Goal: Transaction & Acquisition: Download file/media

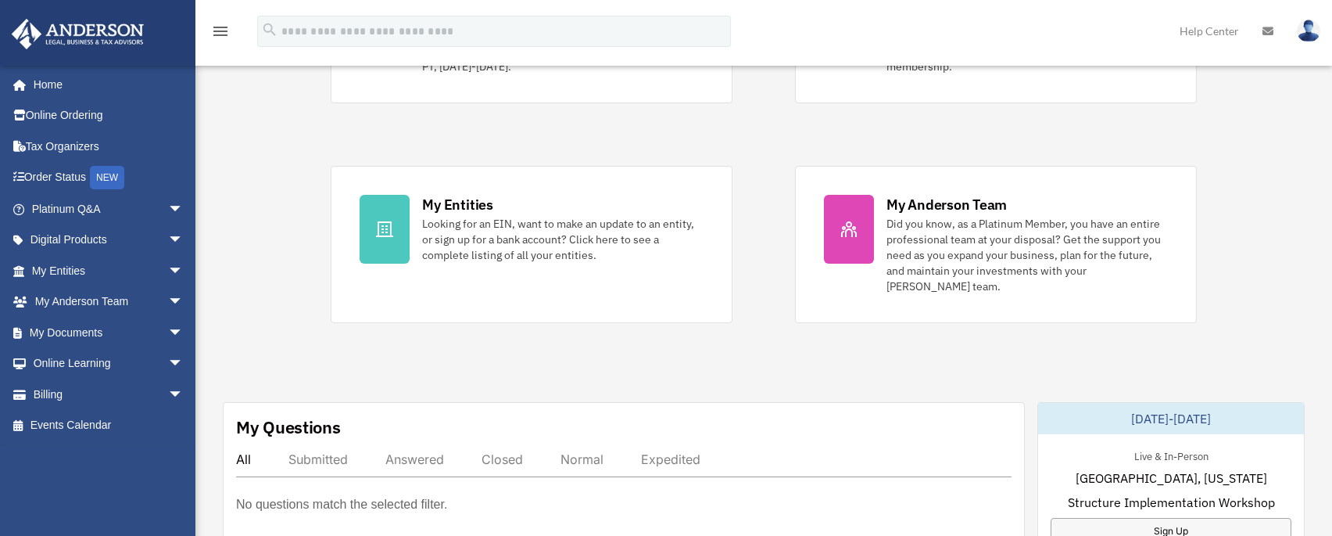
scroll to position [391, 0]
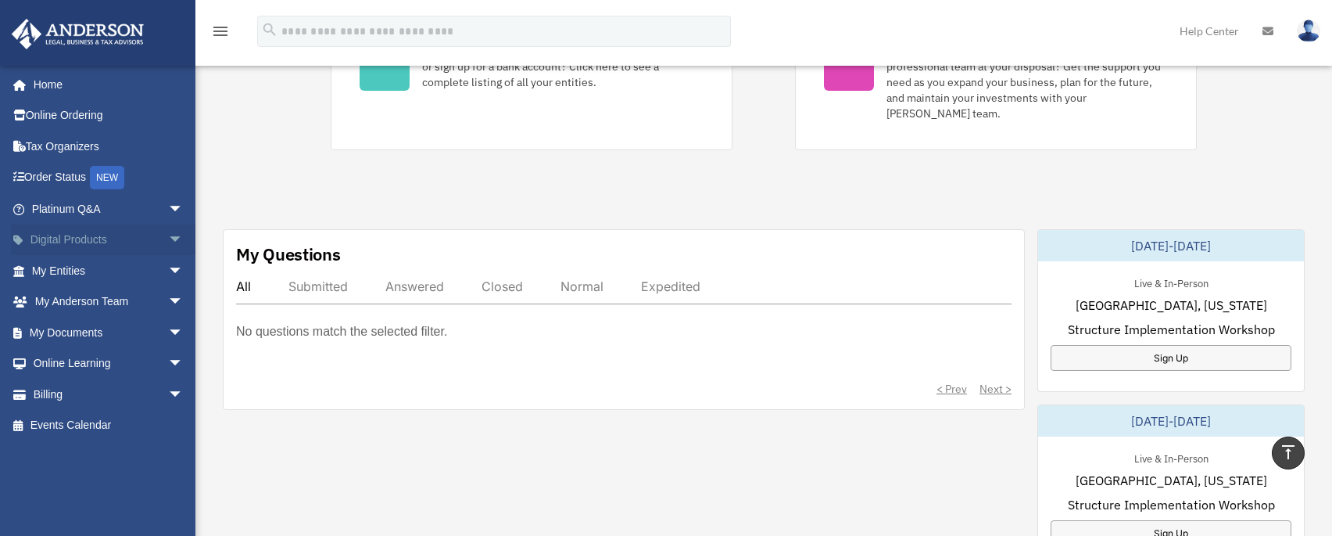
click at [91, 239] on link "Digital Products arrow_drop_down" at bounding box center [109, 239] width 196 height 31
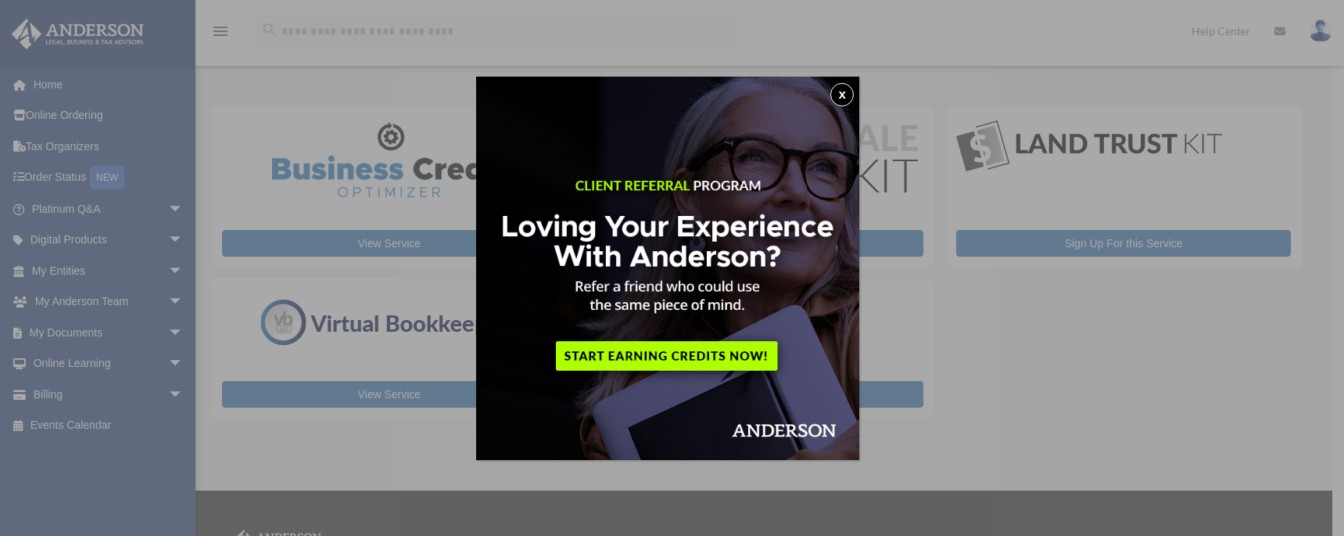
click at [851, 96] on button "x" at bounding box center [841, 94] width 23 height 23
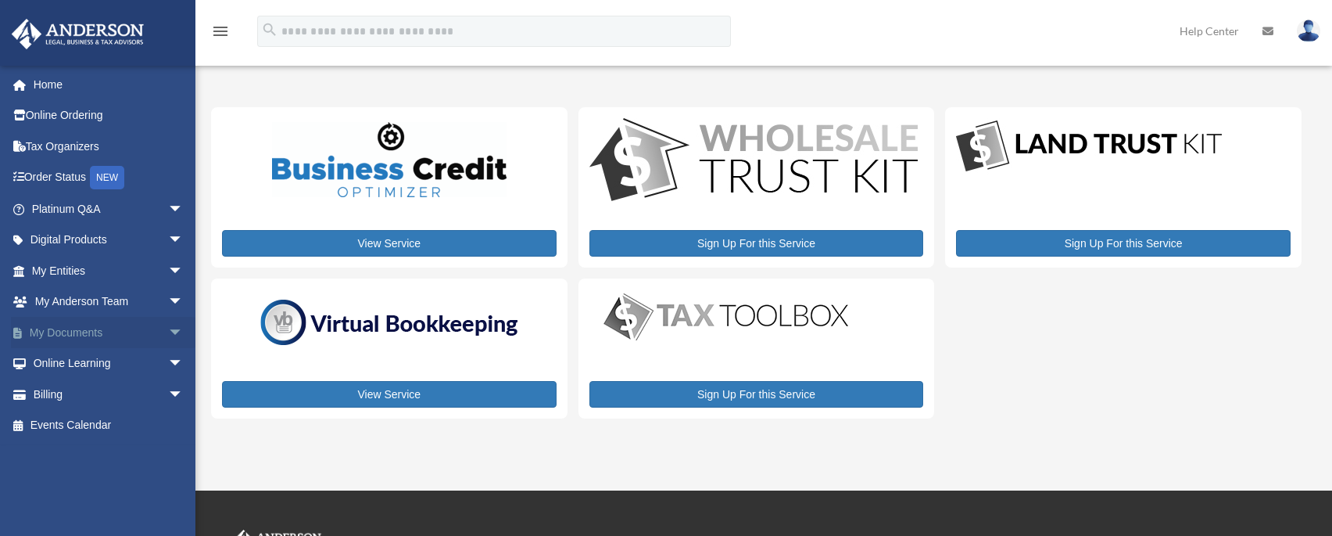
click at [168, 329] on span "arrow_drop_down" at bounding box center [183, 333] width 31 height 32
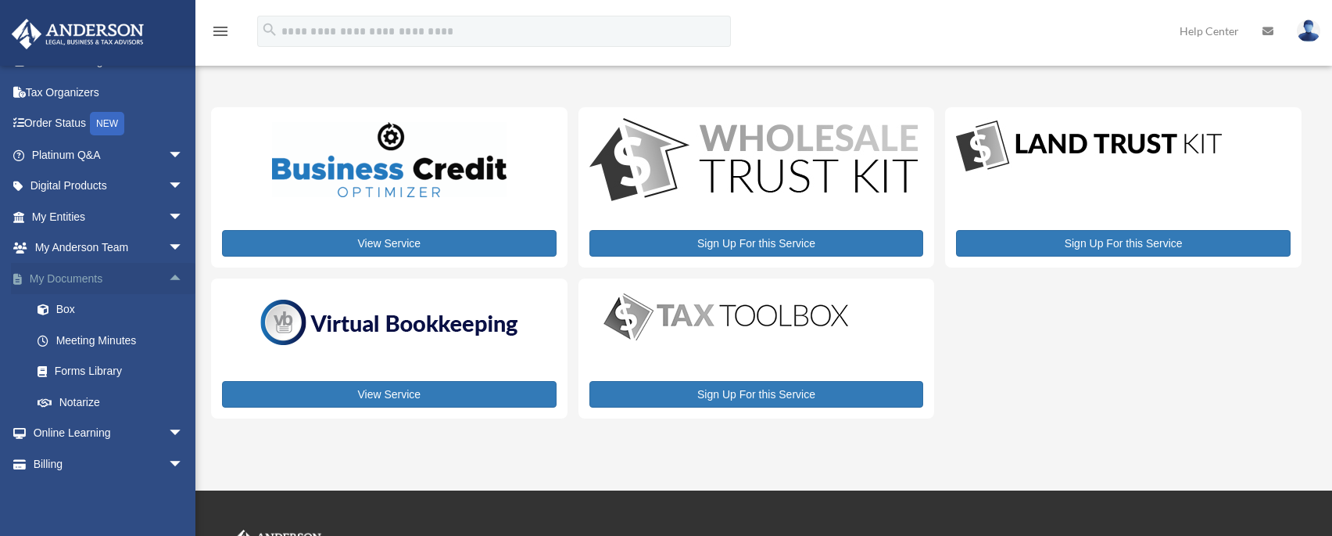
scroll to position [84, 0]
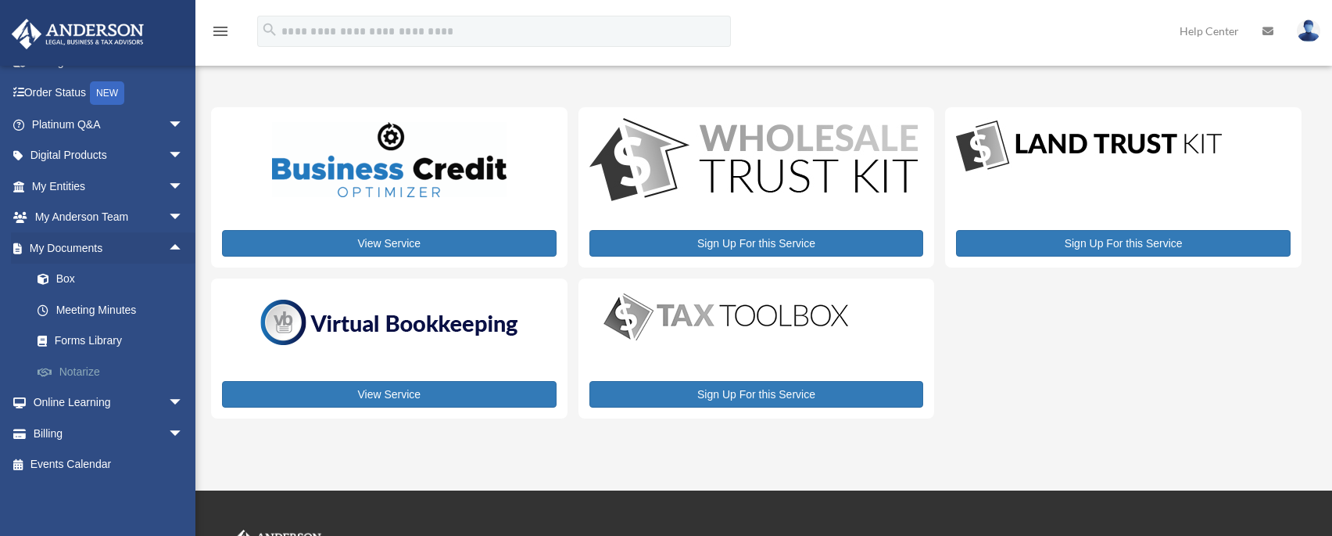
click at [70, 369] on link "Notarize" at bounding box center [114, 371] width 185 height 31
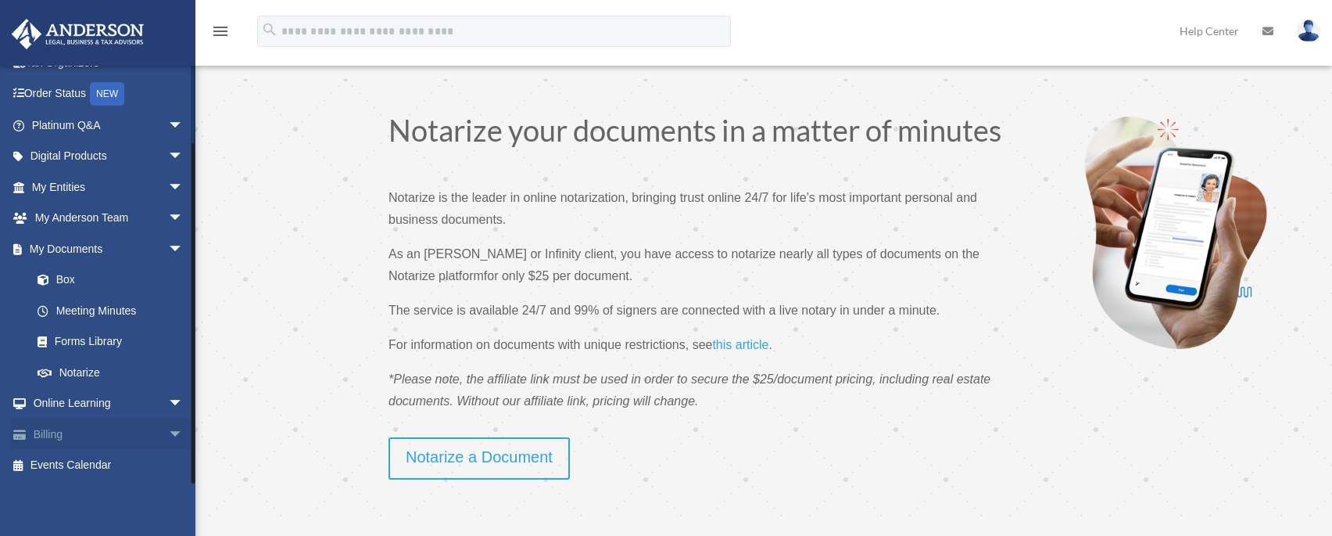
scroll to position [84, 0]
click at [102, 335] on link "Forms Library" at bounding box center [114, 340] width 185 height 31
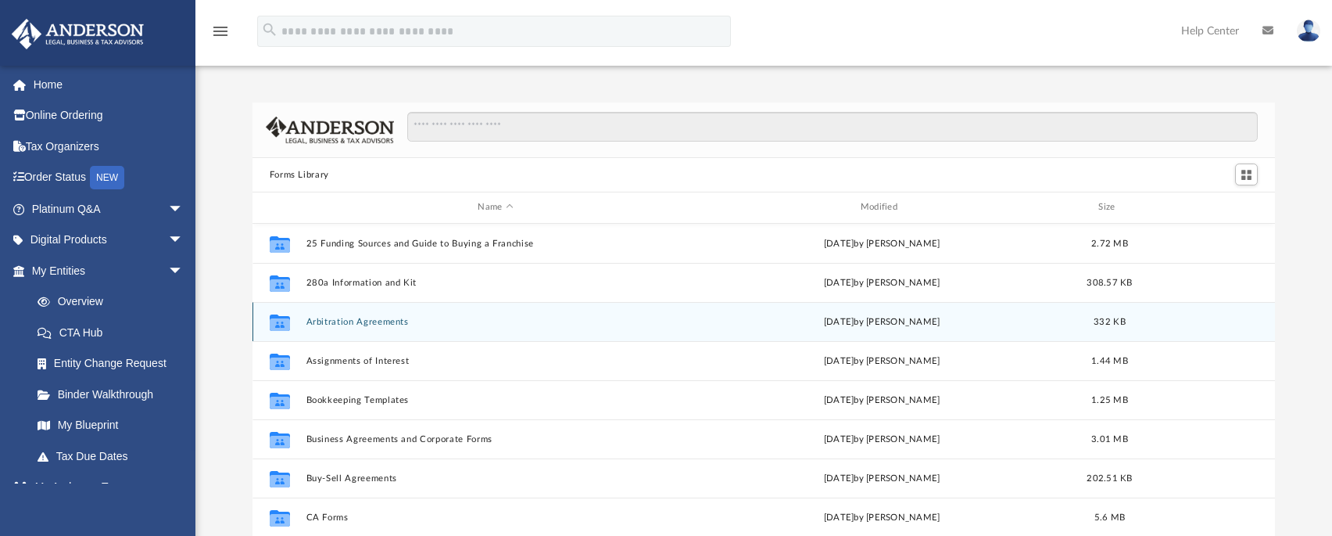
scroll to position [344, 1011]
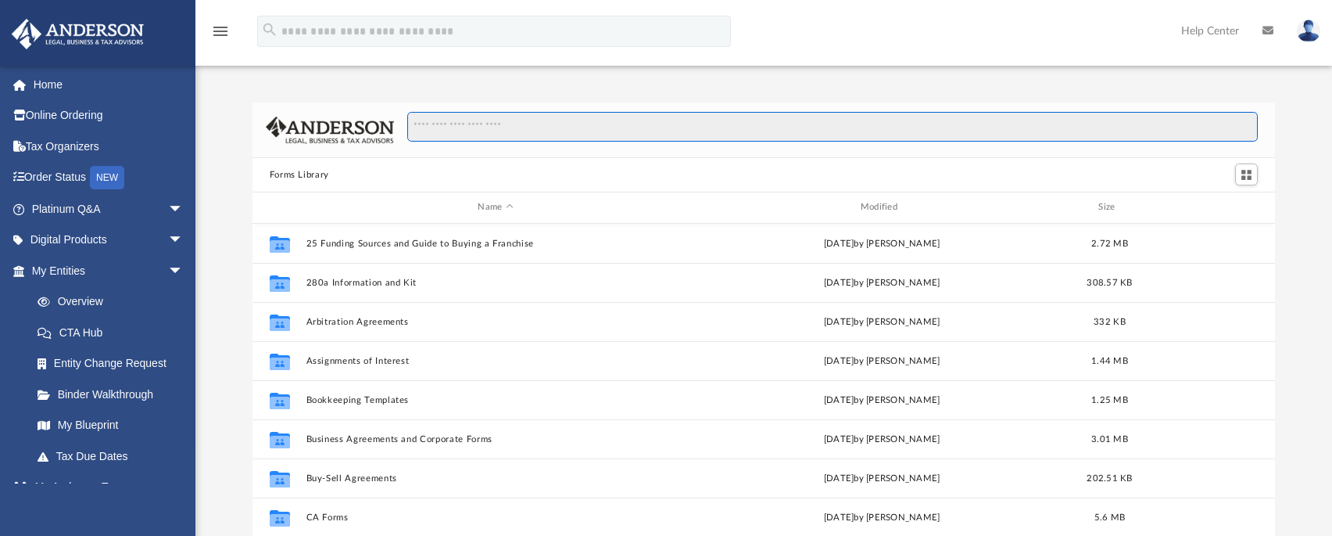
click at [608, 132] on input "Search files and folders" at bounding box center [832, 127] width 851 height 30
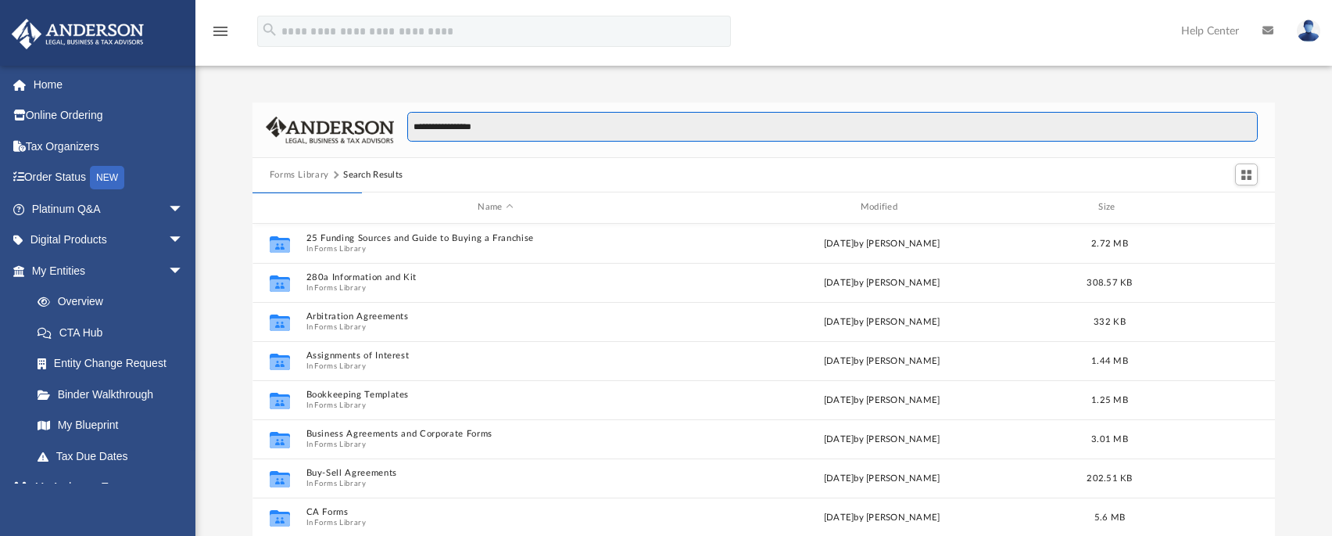
type input "**********"
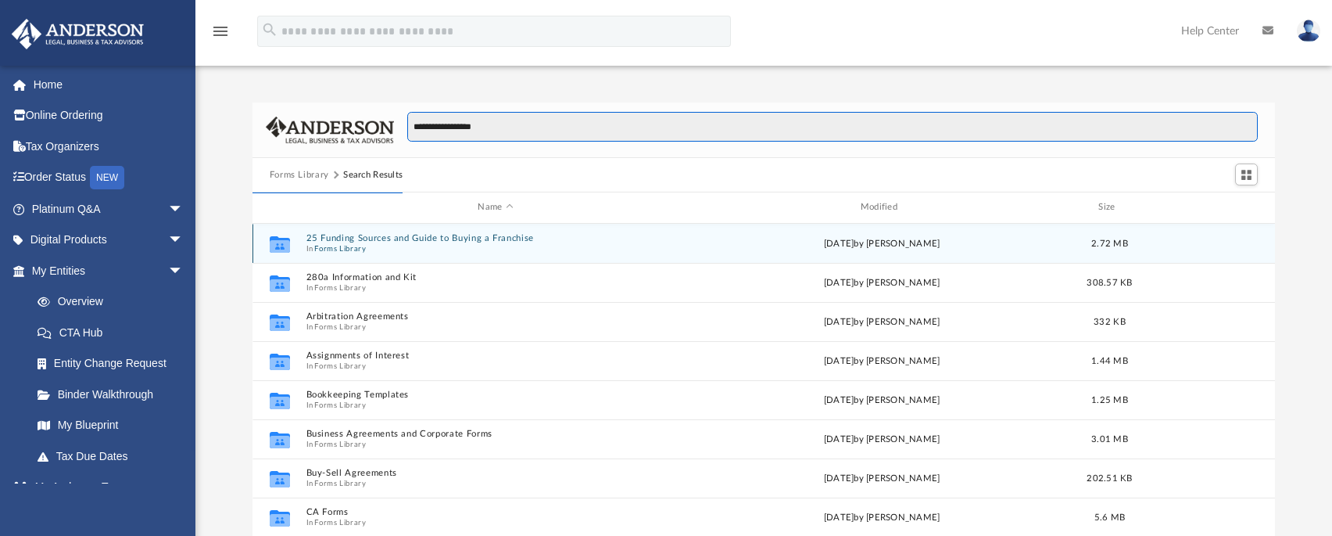
scroll to position [296, 1011]
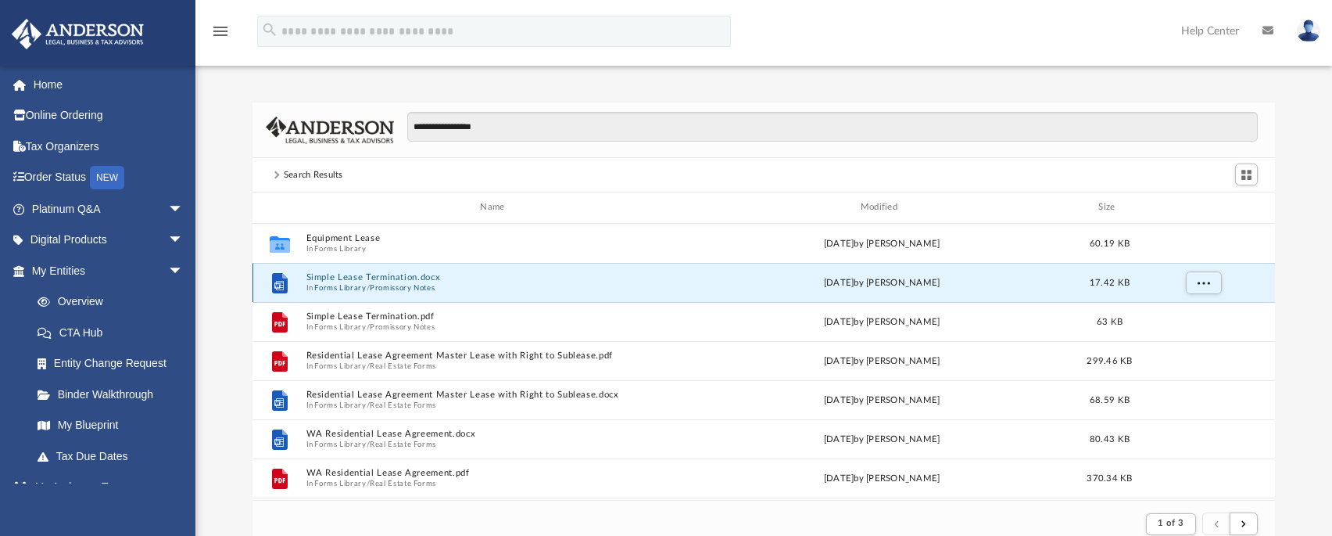
click at [418, 278] on button "Simple Lease Termination.docx" at bounding box center [495, 277] width 379 height 10
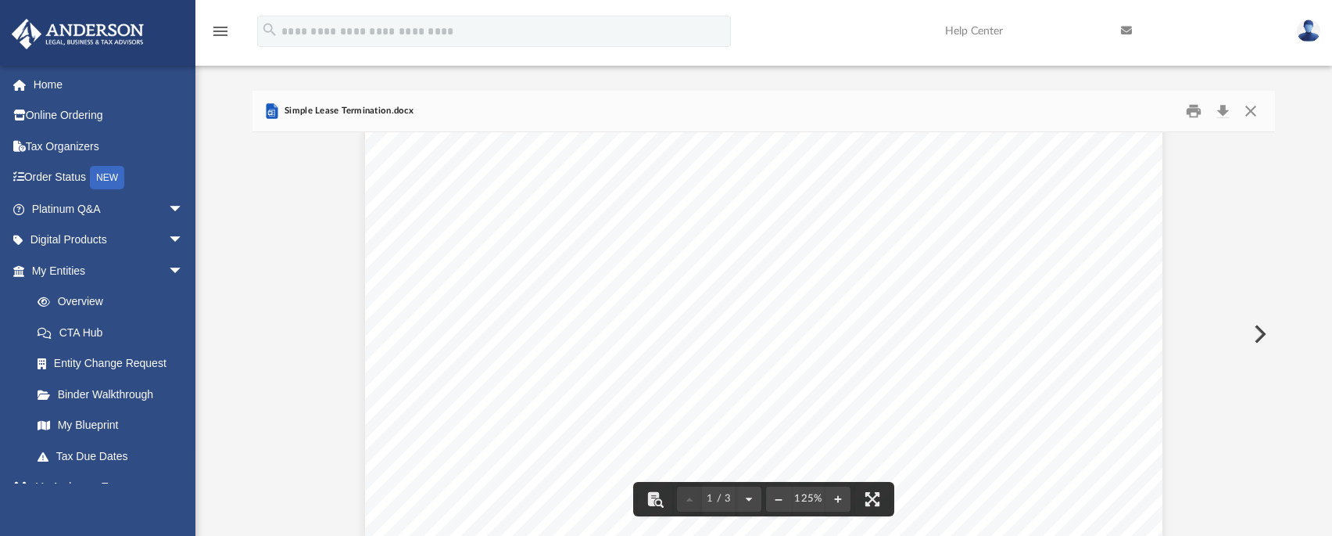
scroll to position [0, 0]
click at [1221, 108] on button "Download" at bounding box center [1223, 111] width 28 height 24
